Goal: Information Seeking & Learning: Understand process/instructions

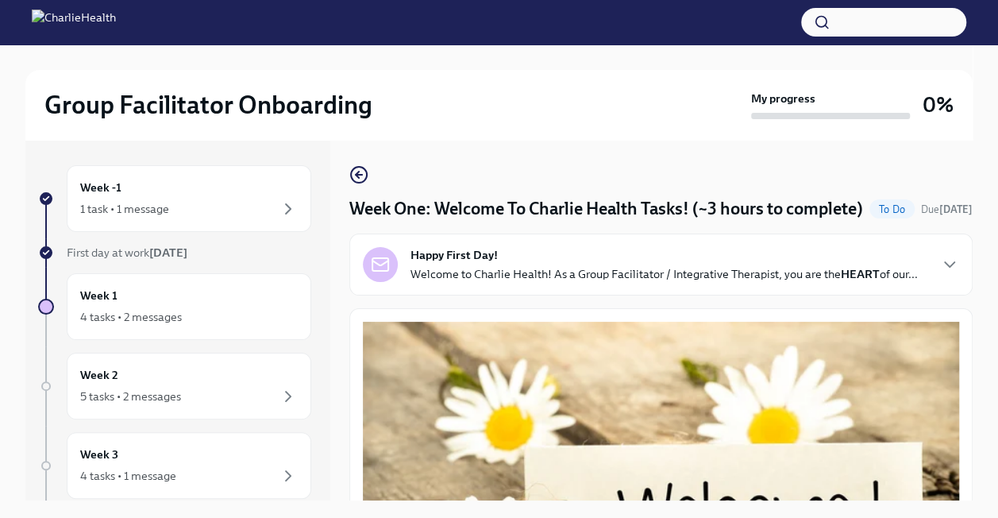
scroll to position [44, 0]
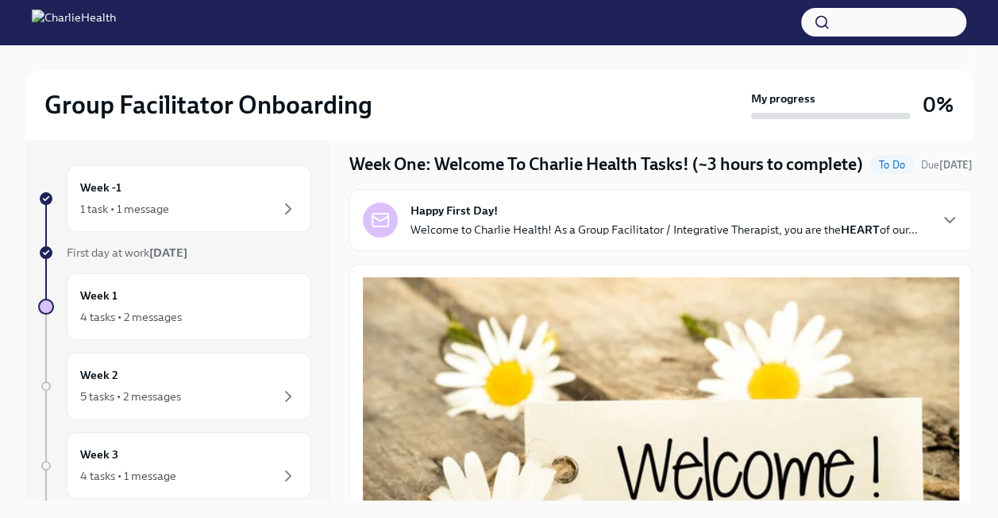
click at [810, 237] on p "Welcome to Charlie Health! As a Group Facilitator / Integrative Therapist, you …" at bounding box center [664, 230] width 507 height 16
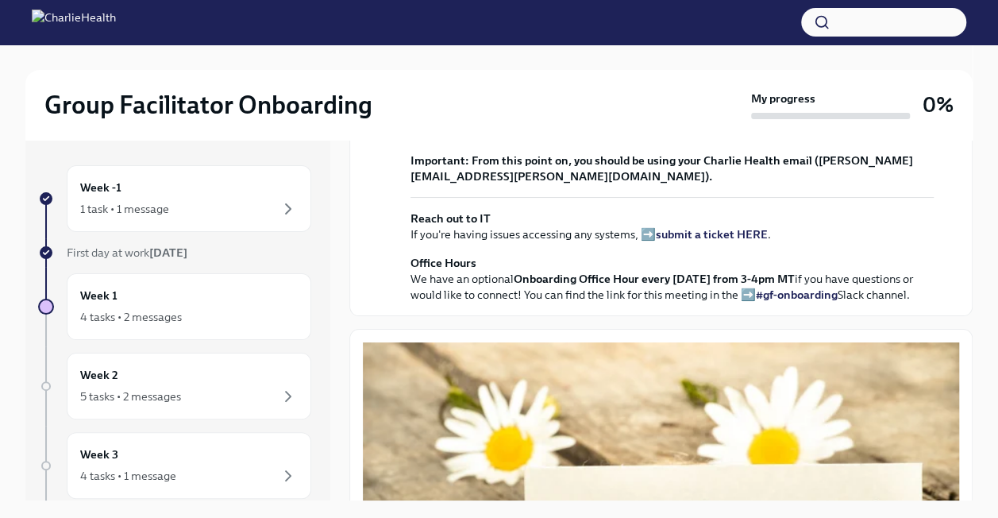
scroll to position [430, 0]
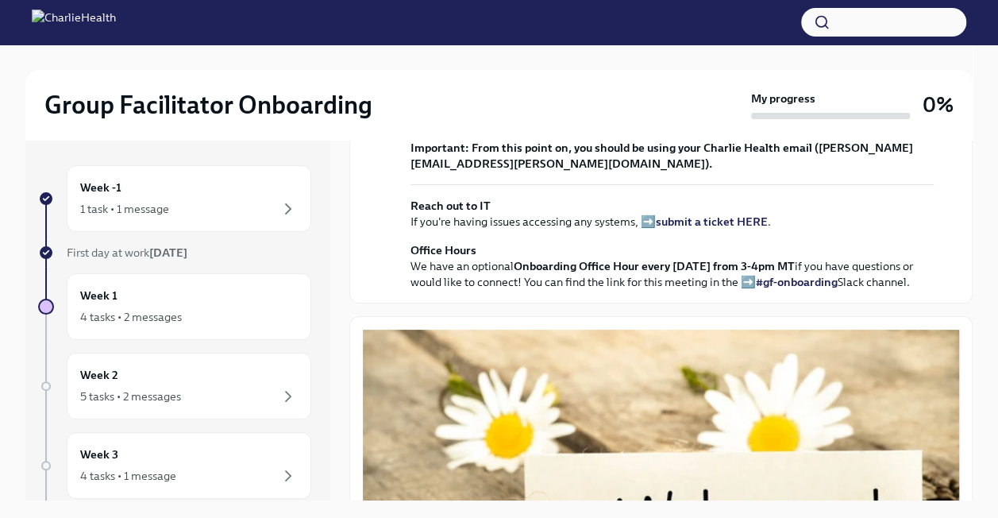
click at [731, 66] on strong "view the FULL onboarding plan HERE" at bounding box center [644, 59] width 197 height 14
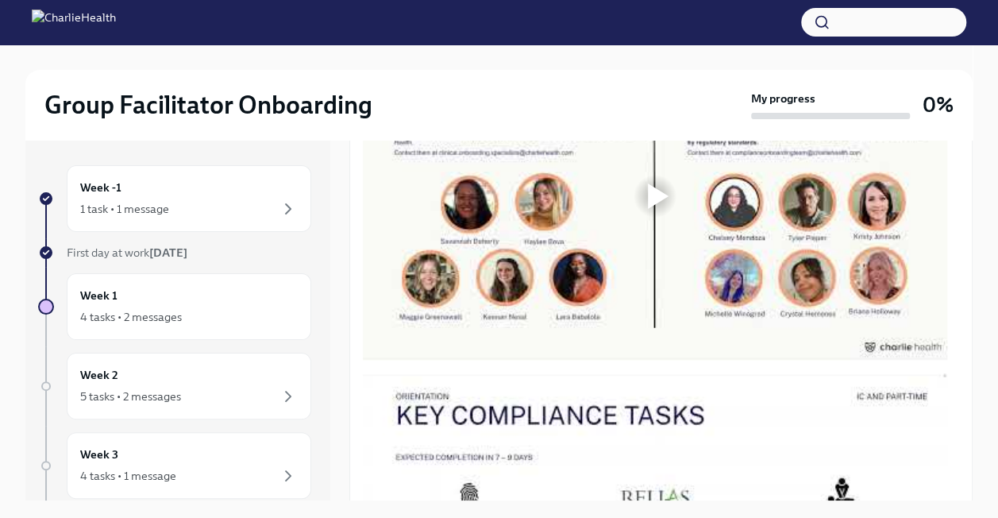
scroll to position [1323, 0]
click at [581, 344] on div at bounding box center [655, 195] width 584 height 329
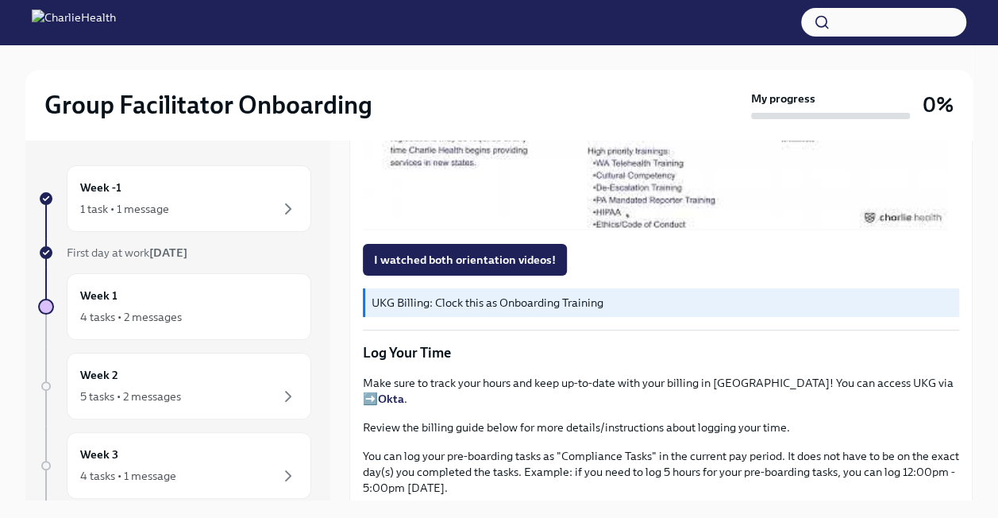
scroll to position [1793, 0]
click at [634, 92] on div at bounding box center [655, 66] width 51 height 51
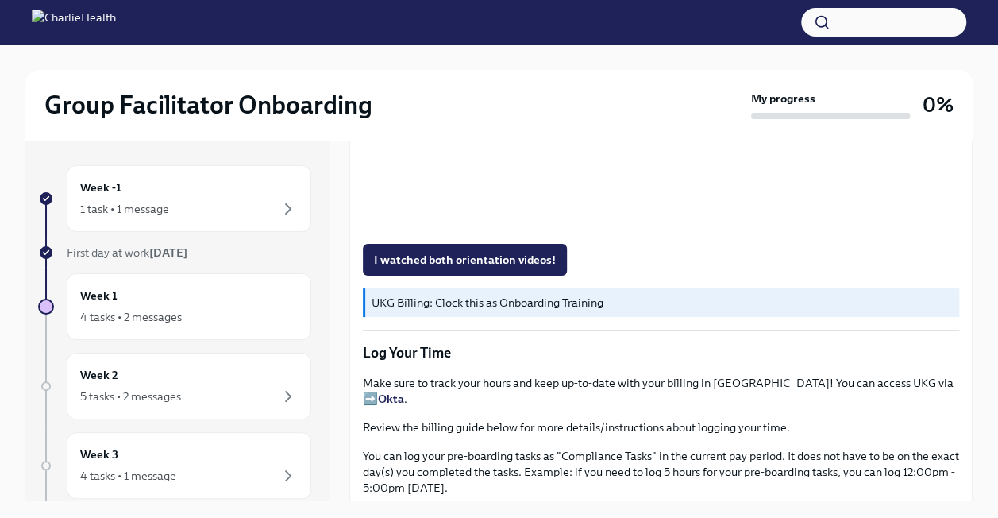
scroll to position [1926, 0]
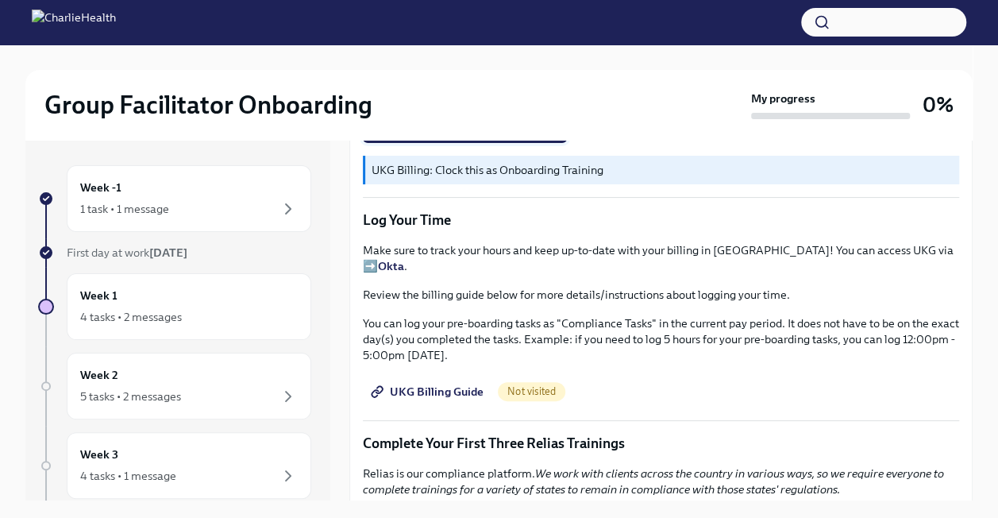
click at [530, 143] on button "I watched both orientation videos!" at bounding box center [465, 127] width 204 height 32
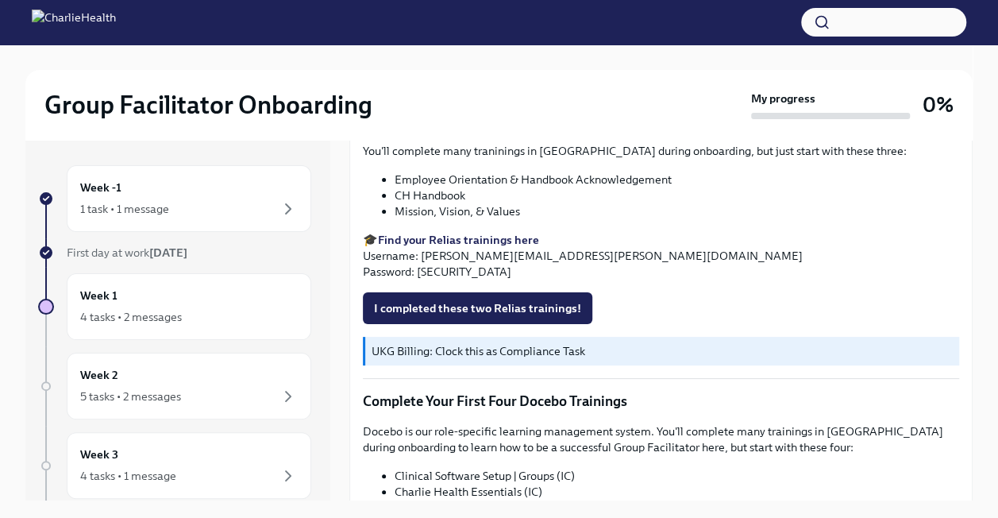
scroll to position [2293, 0]
click at [446, 32] on span "UKG Billing Guide" at bounding box center [429, 24] width 110 height 16
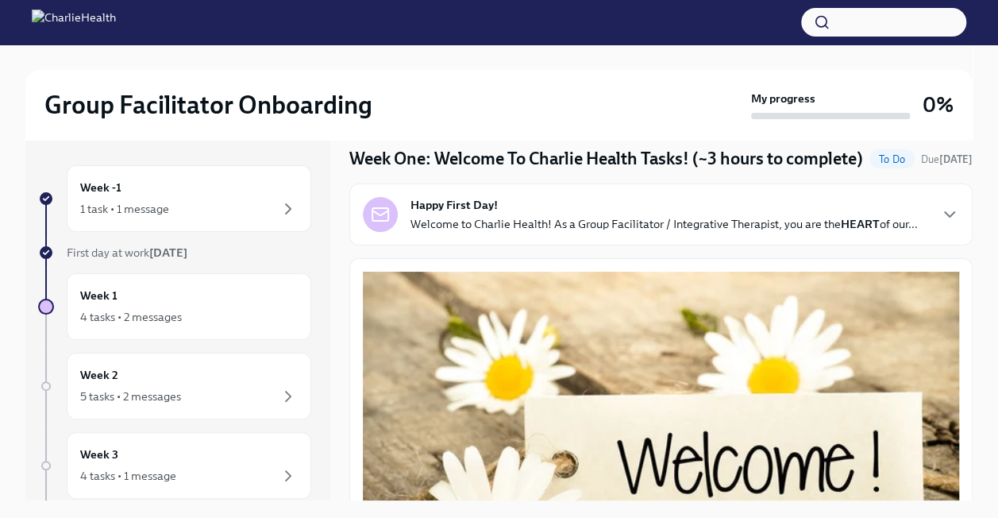
scroll to position [59, 0]
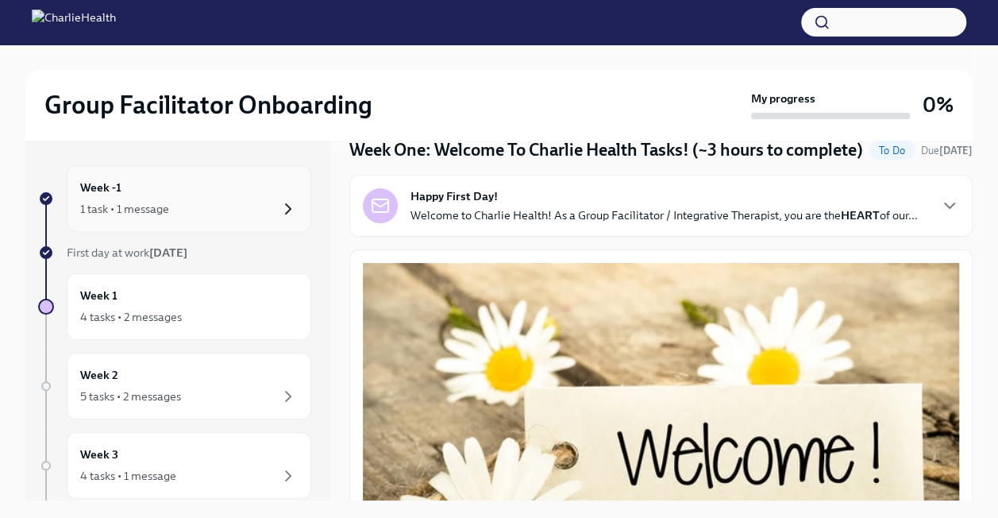
click at [280, 203] on icon "button" at bounding box center [288, 208] width 19 height 19
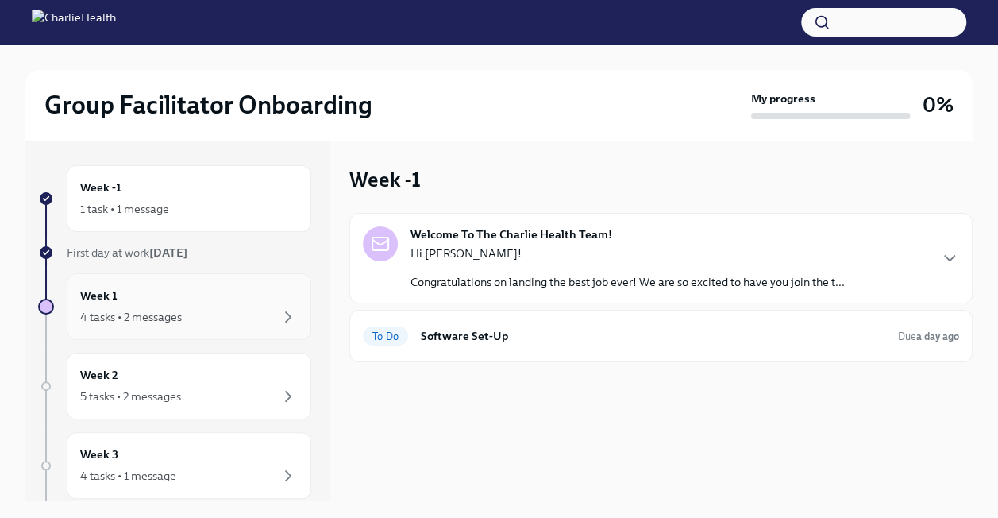
click at [270, 293] on div "Week 1 4 tasks • 2 messages" at bounding box center [189, 307] width 218 height 40
